Goal: Transaction & Acquisition: Purchase product/service

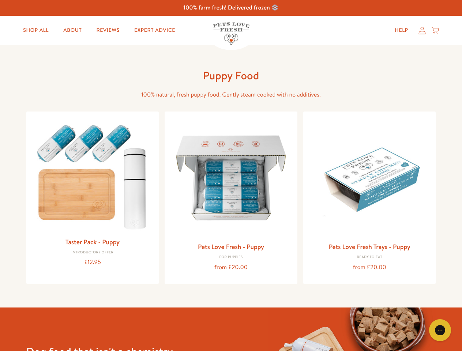
click at [440, 330] on icon "Gorgias live chat" at bounding box center [439, 329] width 7 height 7
